Goal: Transaction & Acquisition: Purchase product/service

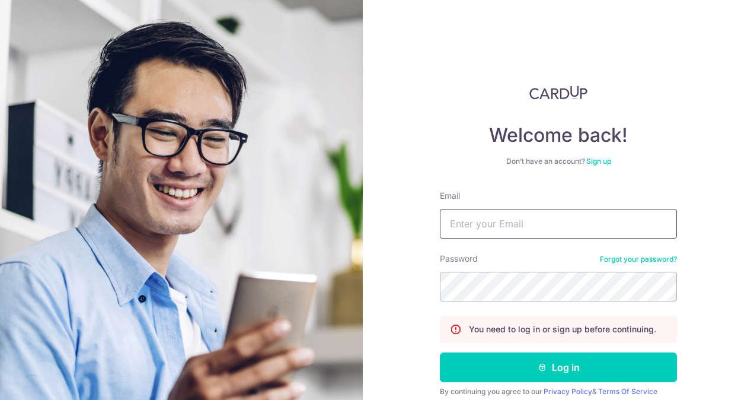
click at [468, 218] on input "Email" at bounding box center [558, 224] width 237 height 30
type input "[EMAIL_ADDRESS][DOMAIN_NAME]"
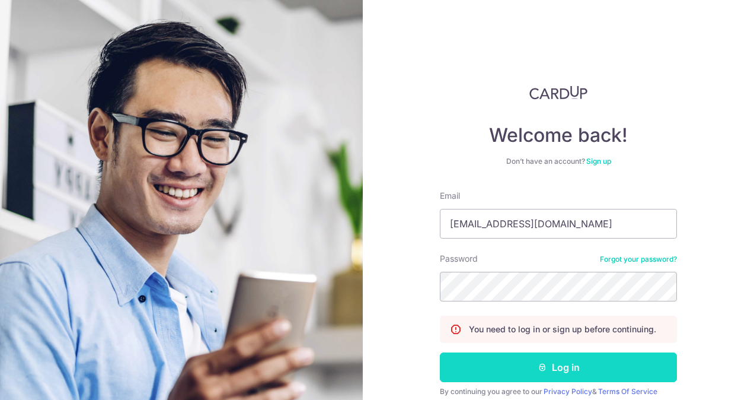
click at [539, 361] on button "Log in" at bounding box center [558, 367] width 237 height 30
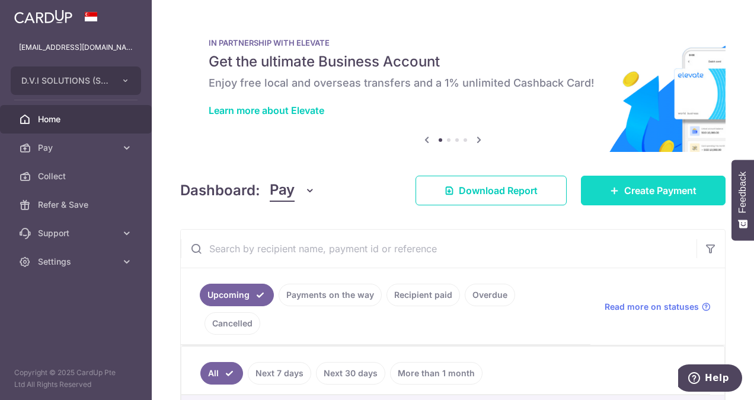
click at [645, 181] on link "Create Payment" at bounding box center [653, 191] width 145 height 30
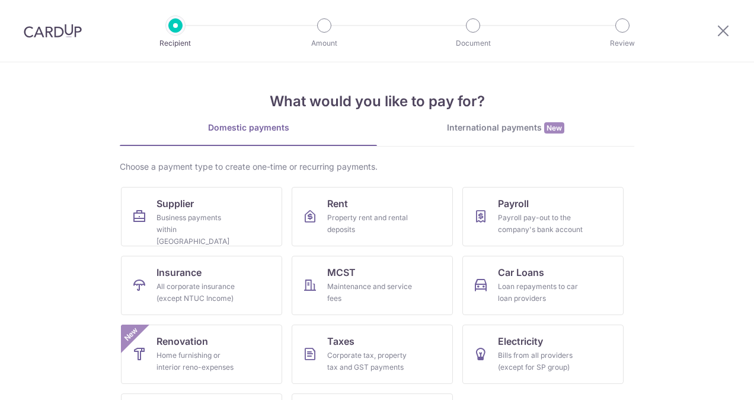
click at [458, 129] on div "International payments New" at bounding box center [505, 128] width 257 height 12
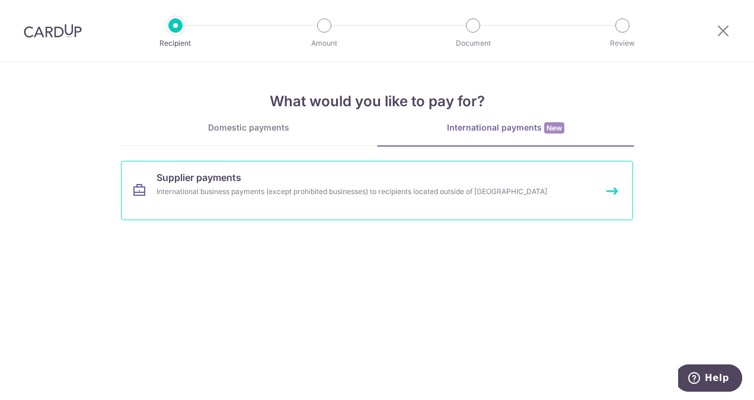
click at [262, 192] on div "International business payments (except prohibited businesses) to recipients lo…" at bounding box center [362, 192] width 410 height 12
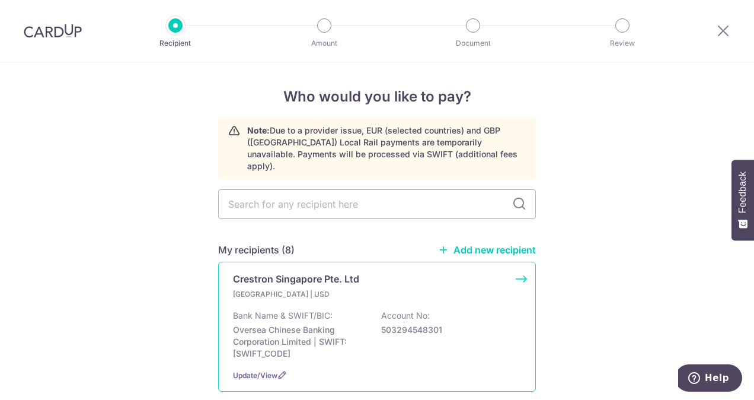
click at [326, 288] on p "Singapore | USD" at bounding box center [303, 294] width 140 height 12
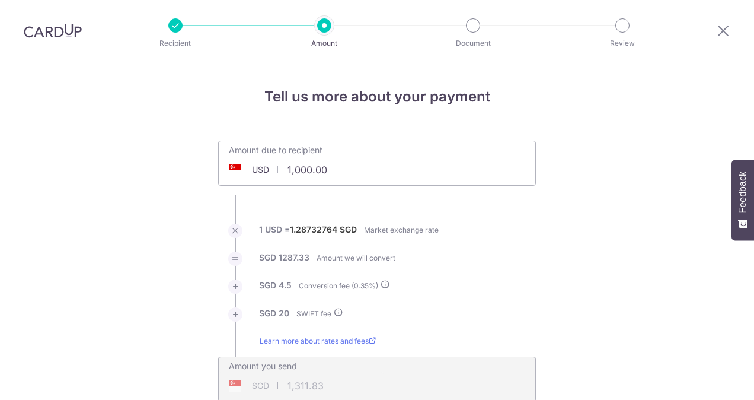
click at [336, 170] on input "1,000.00" at bounding box center [310, 169] width 183 height 27
drag, startPoint x: 344, startPoint y: 171, endPoint x: 153, endPoint y: 171, distance: 191.0
paste input "78,100.91"
drag, startPoint x: 122, startPoint y: 225, endPoint x: 289, endPoint y: 197, distance: 169.5
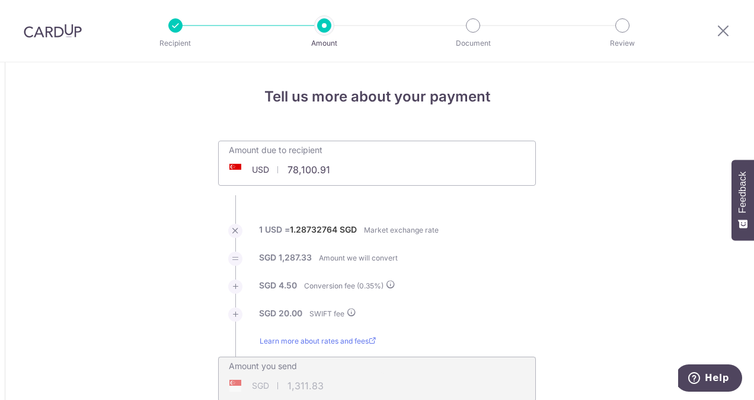
type input "78,100.91"
type input "100,911.58"
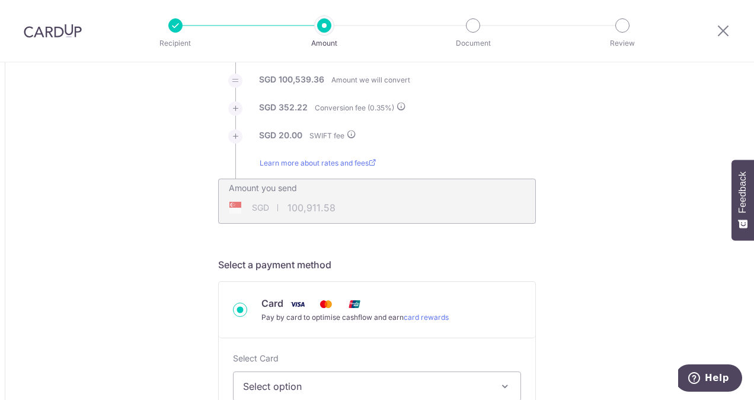
scroll to position [356, 0]
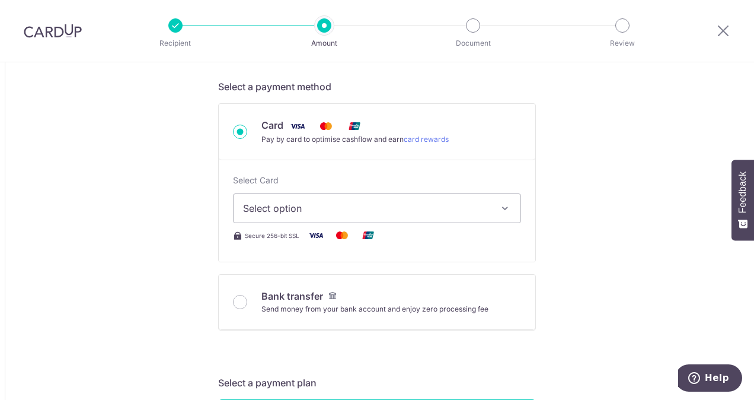
drag, startPoint x: 310, startPoint y: 208, endPoint x: 317, endPoint y: 214, distance: 9.7
click at [309, 208] on span "Select option" at bounding box center [366, 208] width 247 height 14
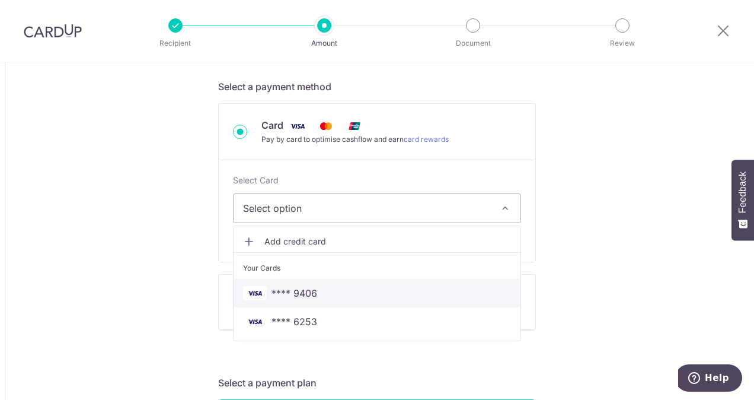
click at [320, 289] on span "**** 9406" at bounding box center [377, 293] width 268 height 14
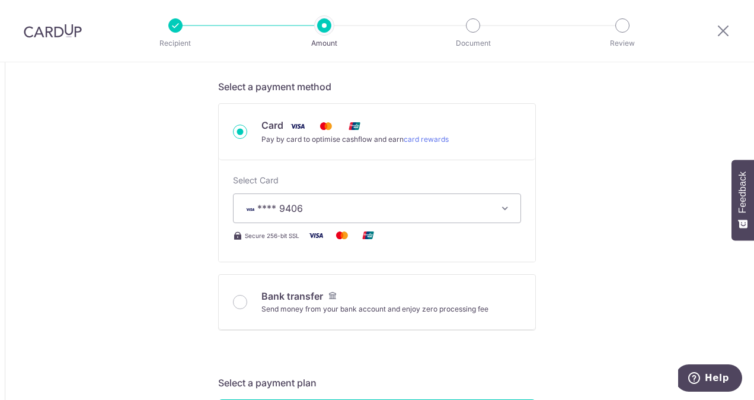
type input "78,100.91"
type input "100,910.80"
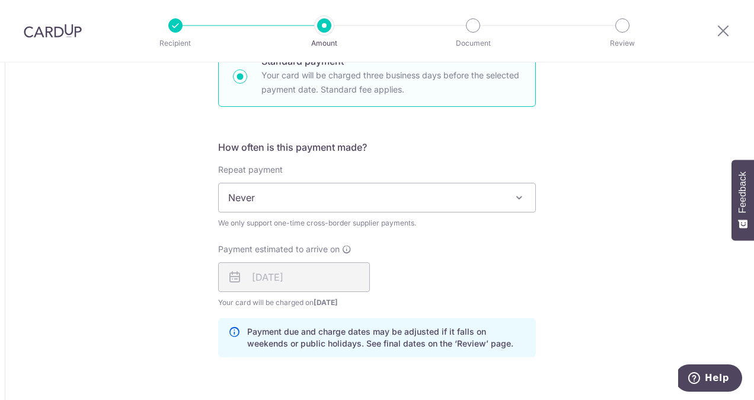
scroll to position [712, 0]
click at [276, 186] on span "Never" at bounding box center [377, 197] width 317 height 28
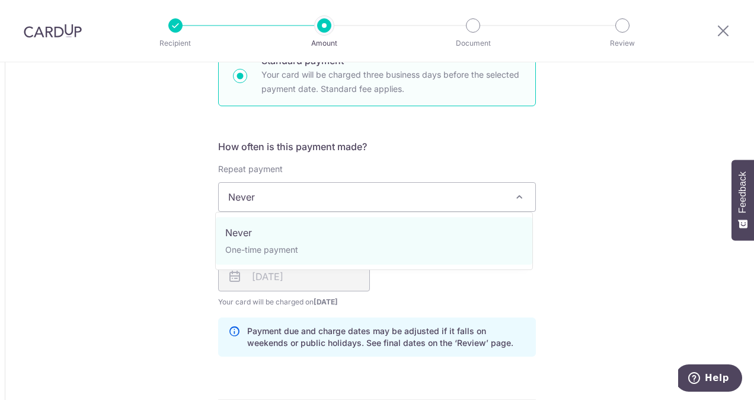
click at [173, 189] on div "Tell us more about your payment Amount due to recipient USD 78,100.91 78100.91 …" at bounding box center [377, 164] width 754 height 1627
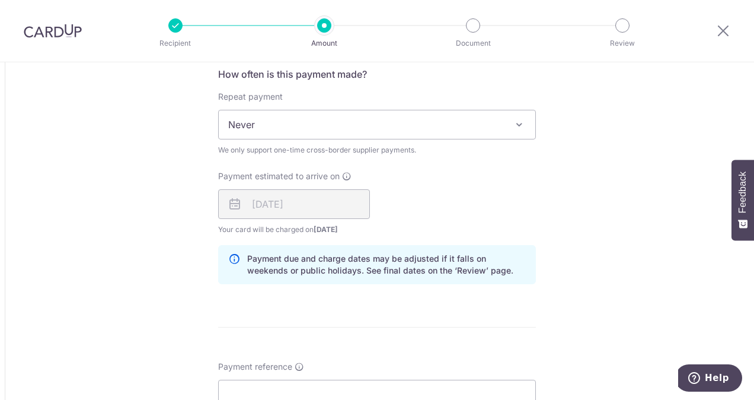
scroll to position [890, 0]
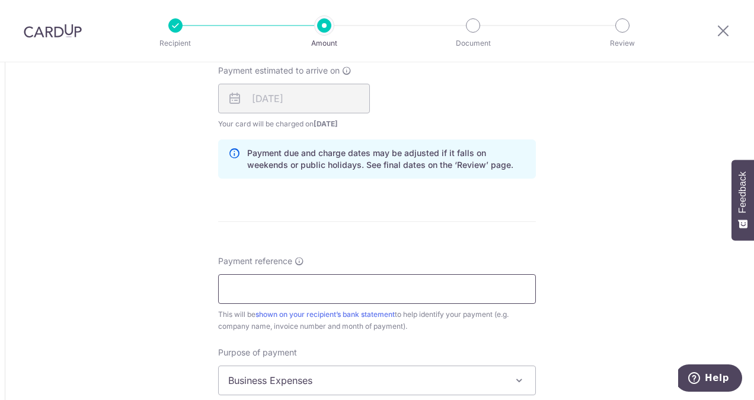
click at [260, 274] on input "Payment reference" at bounding box center [377, 289] width 318 height 30
type input "950598640 to 950629752"
type input "DVI163"
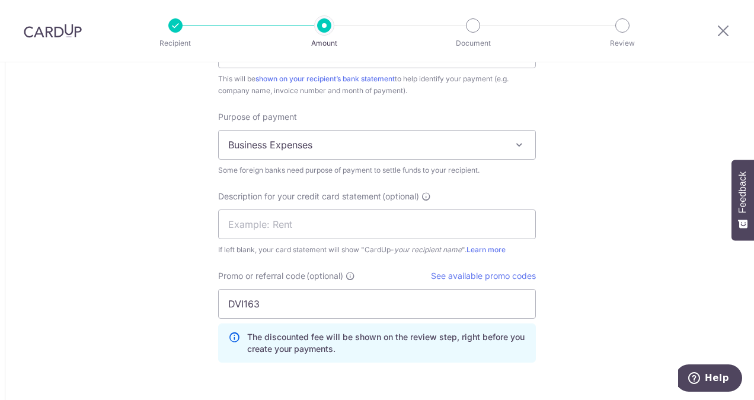
scroll to position [1338, 0]
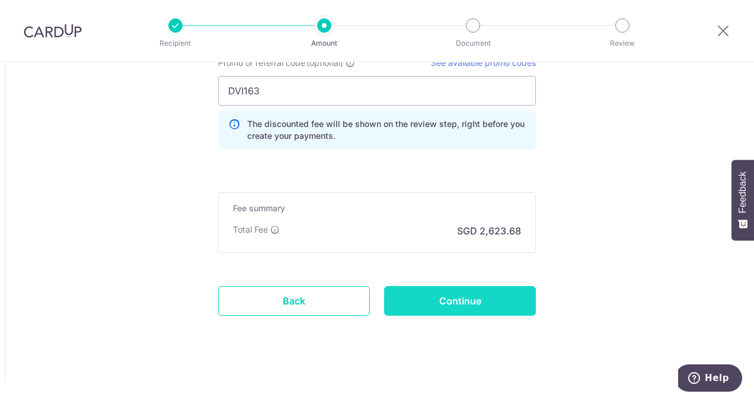
click at [466, 301] on input "Continue" at bounding box center [460, 301] width 152 height 30
type input "Create Schedule"
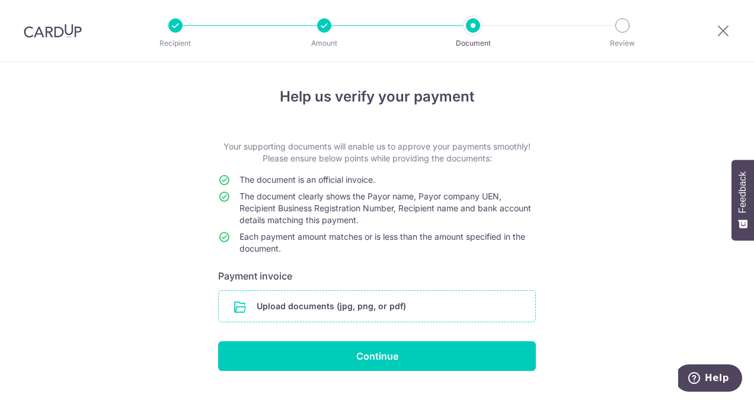
click at [347, 299] on input "file" at bounding box center [377, 306] width 317 height 31
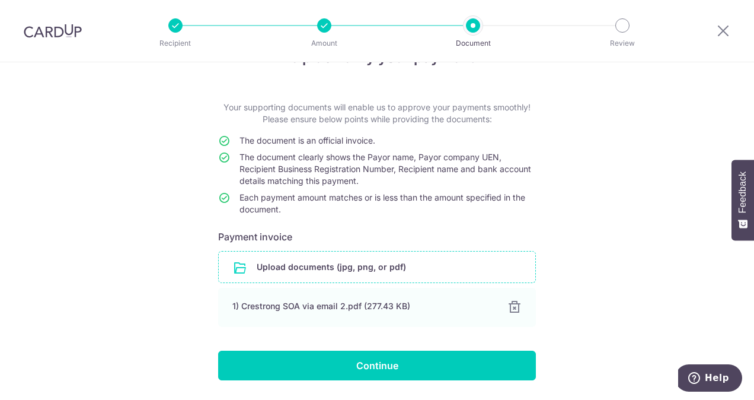
scroll to position [74, 0]
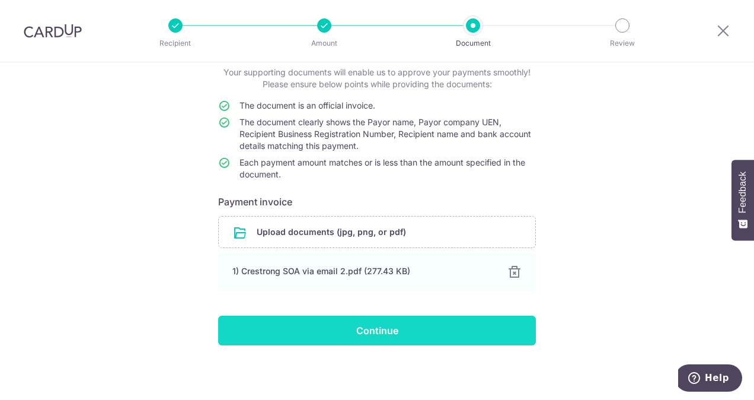
click at [338, 334] on input "Continue" at bounding box center [377, 331] width 318 height 30
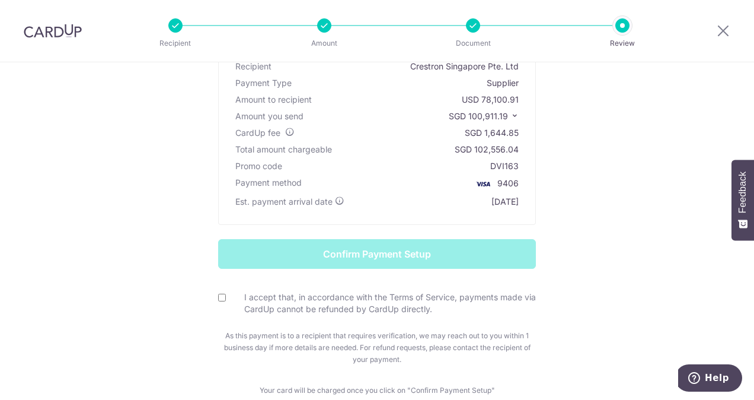
scroll to position [53, 0]
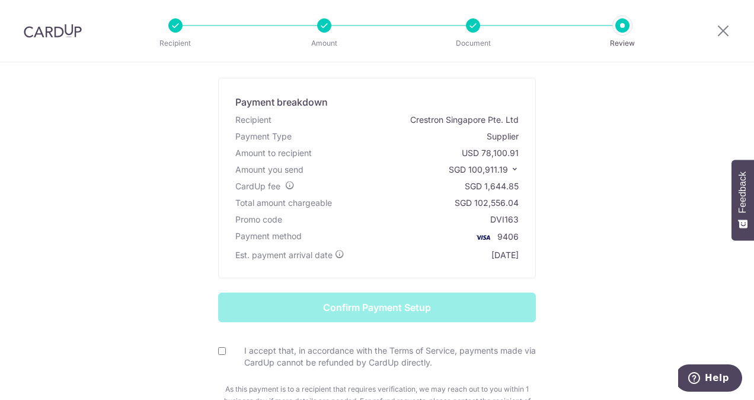
click at [608, 190] on div "Review payment details Payment breakdown Recipient Crestron Singapore Pte. Ltd …" at bounding box center [377, 241] width 694 height 417
click at [498, 170] on span "SGD 100,911.19" at bounding box center [478, 169] width 59 height 10
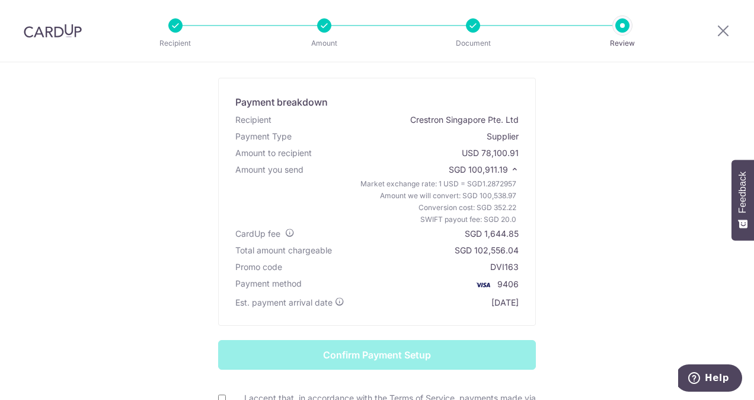
click at [495, 168] on span "SGD 100,911.19" at bounding box center [478, 169] width 59 height 10
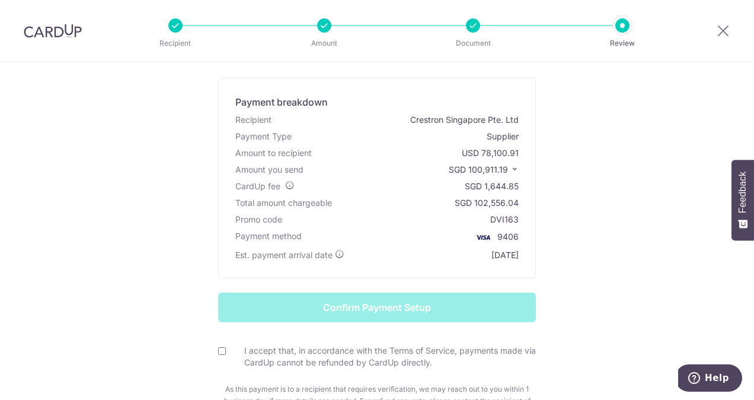
click at [485, 153] on div "USD 78,100.91" at bounding box center [490, 153] width 57 height 12
copy div "78,100.91"
click at [582, 163] on div "Review payment details Payment breakdown Recipient Crestron Singapore Pte. Ltd …" at bounding box center [377, 241] width 694 height 417
click at [499, 170] on span "SGD 100,911.19" at bounding box center [478, 169] width 59 height 10
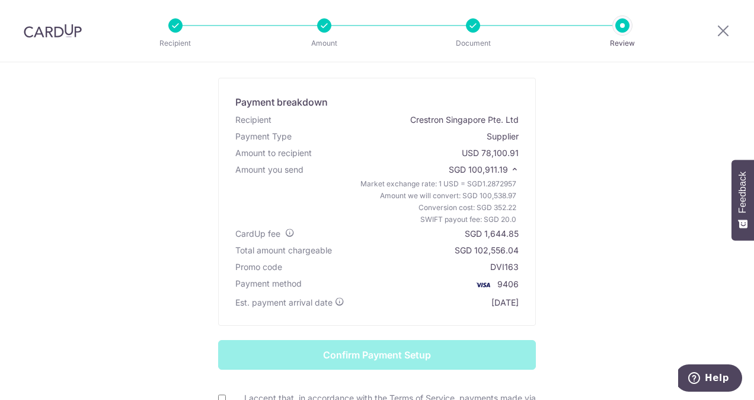
click at [587, 179] on div "Review payment details Payment breakdown Recipient Crestron Singapore Pte. Ltd …" at bounding box center [377, 265] width 694 height 464
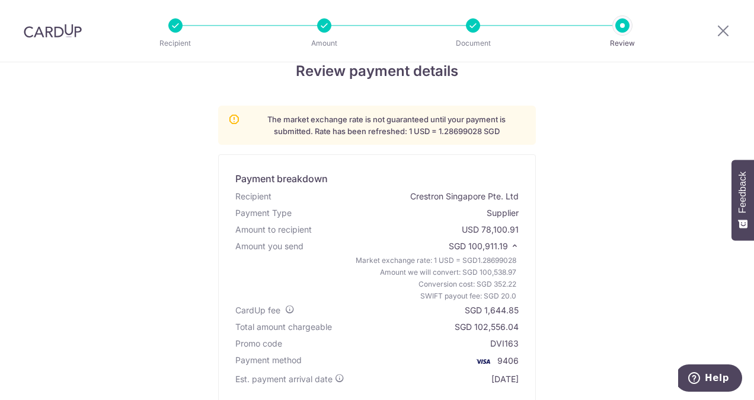
scroll to position [0, 0]
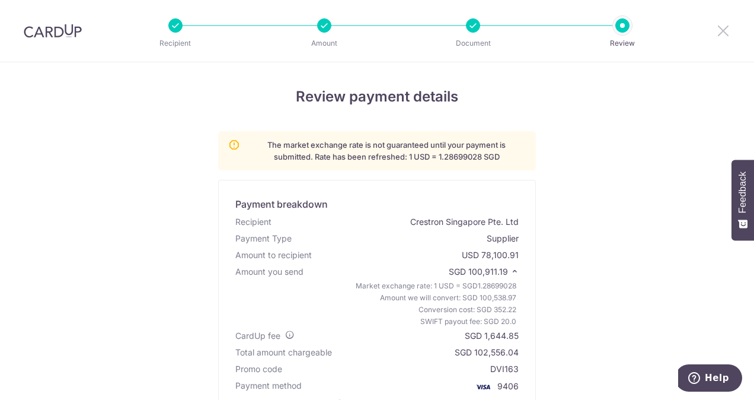
drag, startPoint x: 723, startPoint y: 32, endPoint x: 440, endPoint y: 72, distance: 285.8
click at [723, 32] on icon at bounding box center [723, 30] width 14 height 15
